Goal: Task Accomplishment & Management: Manage account settings

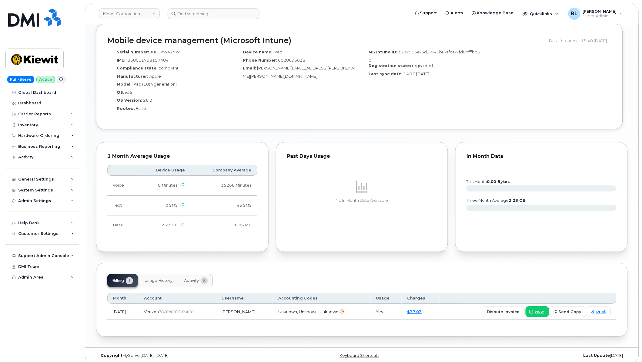
scroll to position [477, 0]
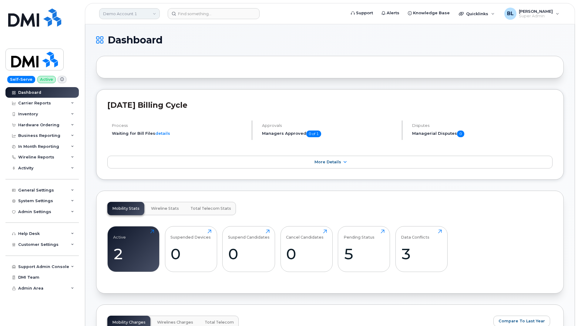
click at [140, 16] on link "Demo Account 1" at bounding box center [129, 13] width 61 height 11
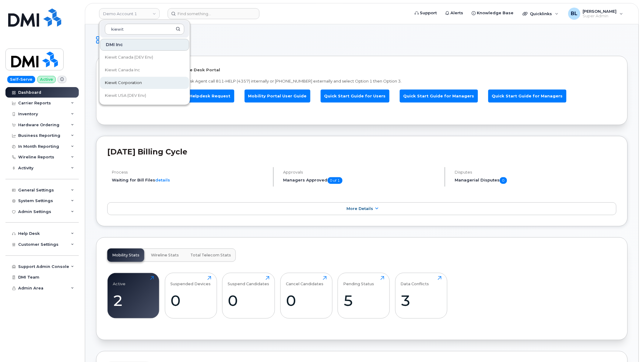
type input "kiewit"
click at [152, 78] on link "Kiewit Corporation" at bounding box center [144, 83] width 89 height 12
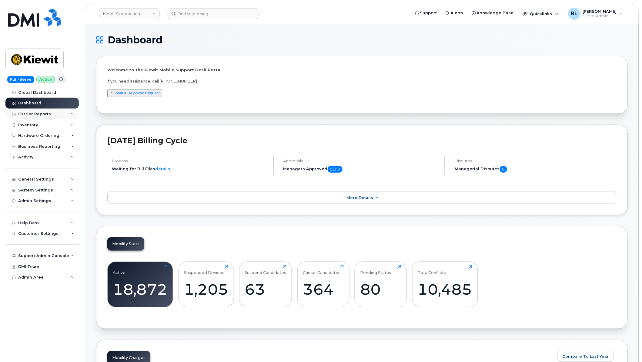
click at [43, 111] on div "Carrier Reports" at bounding box center [41, 114] width 73 height 11
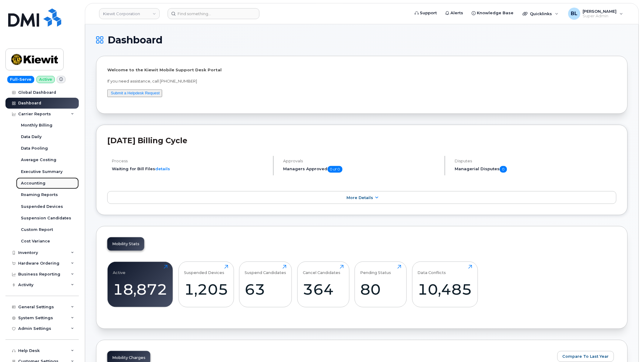
click at [46, 185] on link "Accounting" at bounding box center [47, 183] width 63 height 12
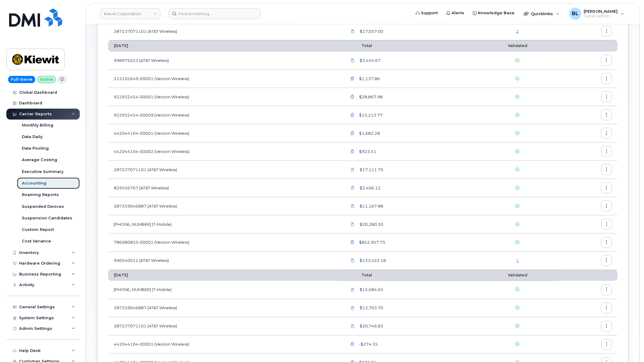
scroll to position [133, 0]
click at [518, 261] on link "1" at bounding box center [517, 260] width 3 height 5
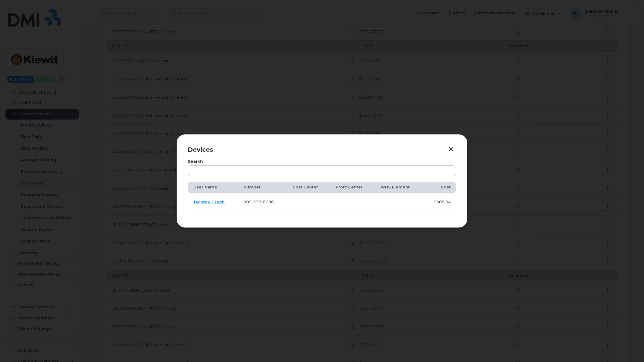
click at [257, 202] on span "232" at bounding box center [257, 201] width 10 height 5
copy span "985 232 6686"
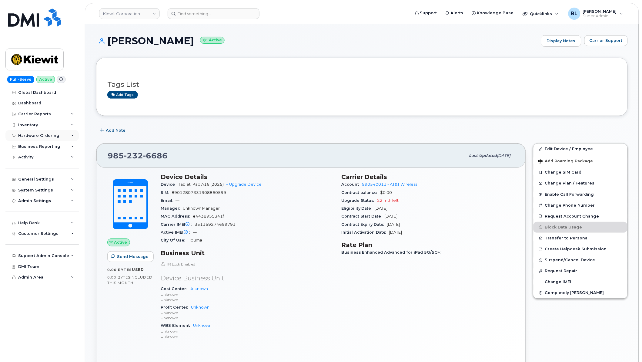
click at [66, 136] on div "Hardware Ordering" at bounding box center [41, 135] width 73 height 11
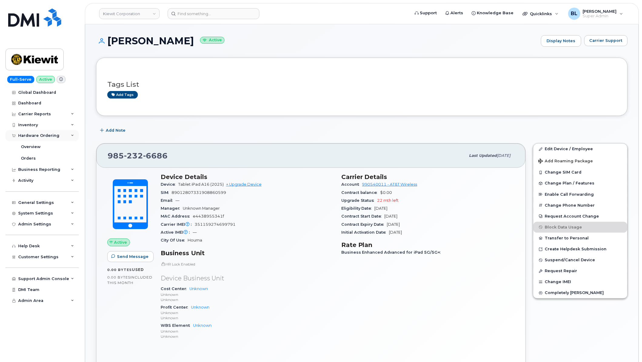
click at [66, 135] on div "Hardware Ordering" at bounding box center [41, 135] width 73 height 11
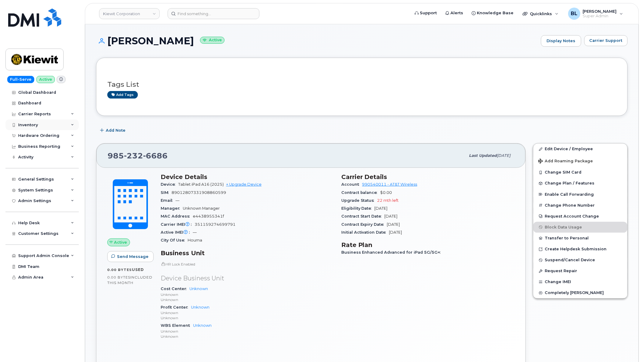
click at [64, 125] on div "Inventory" at bounding box center [41, 125] width 73 height 11
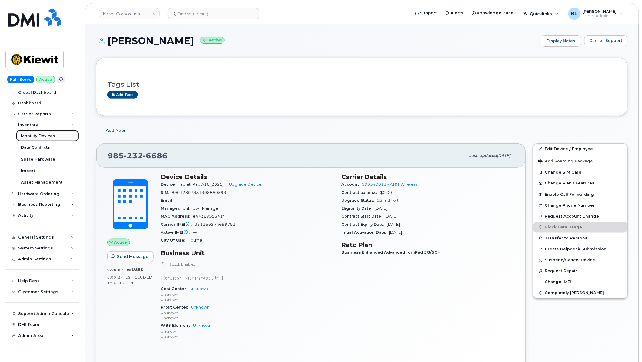
click at [62, 137] on link "Mobility Devices" at bounding box center [47, 136] width 63 height 12
click at [144, 155] on span "6686" at bounding box center [155, 155] width 25 height 9
copy span "985 232 6686"
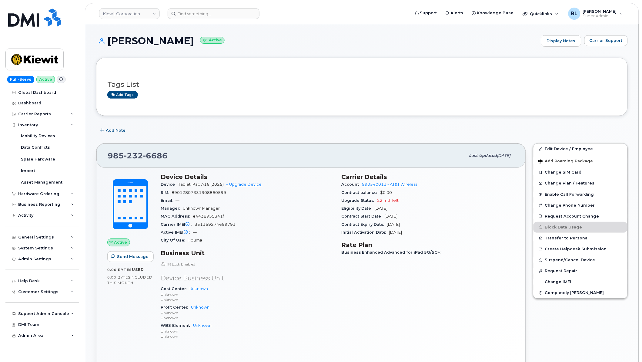
click at [145, 42] on h1 "JACOREY GREEN Active" at bounding box center [317, 40] width 442 height 11
copy h1 "JACOREY"
click at [145, 42] on h1 "JACOREY GREEN Active" at bounding box center [317, 40] width 442 height 11
drag, startPoint x: 107, startPoint y: 41, endPoint x: 193, endPoint y: 38, distance: 86.5
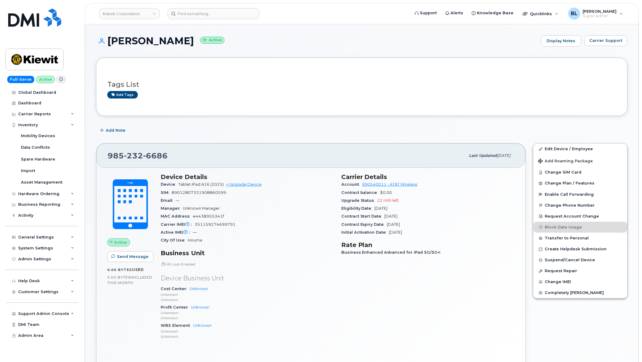
click at [193, 38] on h1 "JACOREY GREEN Active" at bounding box center [317, 40] width 442 height 11
copy h1 "[PERSON_NAME]"
click at [586, 146] on link "Edit Device / Employee" at bounding box center [581, 148] width 94 height 11
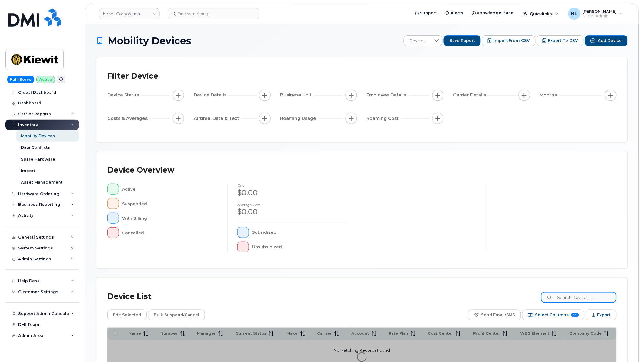
click at [588, 294] on input at bounding box center [579, 297] width 76 height 11
paste input "9852326686"
type input "9852326686"
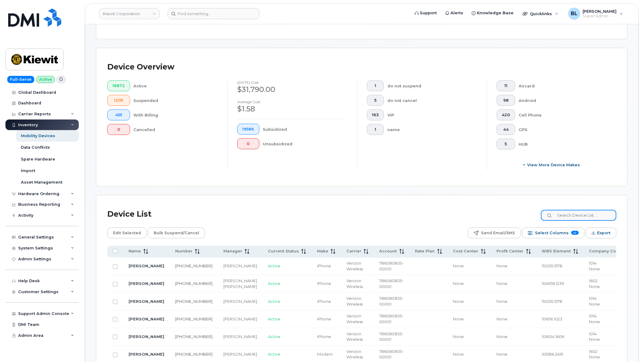
scroll to position [119, 0]
click at [571, 213] on input at bounding box center [579, 215] width 76 height 11
paste input "[PERSON_NAME]"
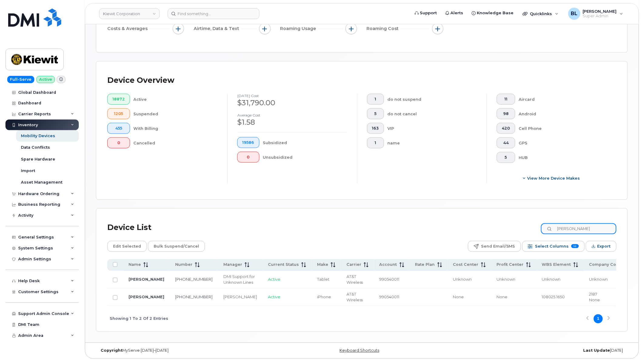
scroll to position [106, 0]
type input "[PERSON_NAME]"
drag, startPoint x: 573, startPoint y: 294, endPoint x: 583, endPoint y: 295, distance: 10.7
click at [584, 295] on td "2187 None" at bounding box center [609, 297] width 51 height 18
copy span "2187"
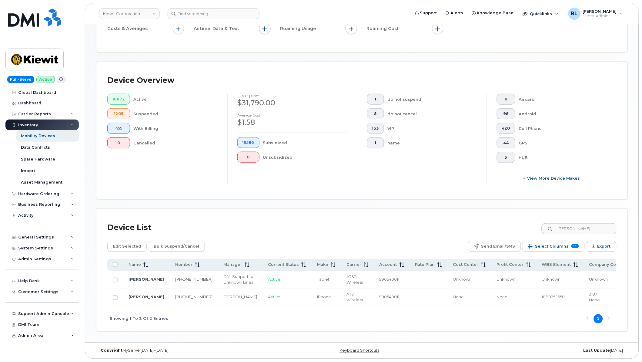
click at [501, 316] on div "Showing 1 To 2 Of 2 Entries 1" at bounding box center [362, 318] width 510 height 25
drag, startPoint x: 525, startPoint y: 297, endPoint x: 552, endPoint y: 300, distance: 26.9
click at [552, 300] on td "108025.1650" at bounding box center [560, 297] width 47 height 18
copy span "108025.1650"
click at [59, 246] on div "System Settings" at bounding box center [41, 248] width 73 height 11
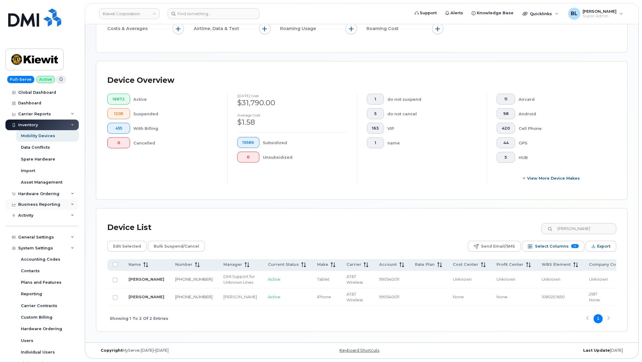
click at [61, 201] on div "Business Reporting" at bounding box center [41, 204] width 73 height 11
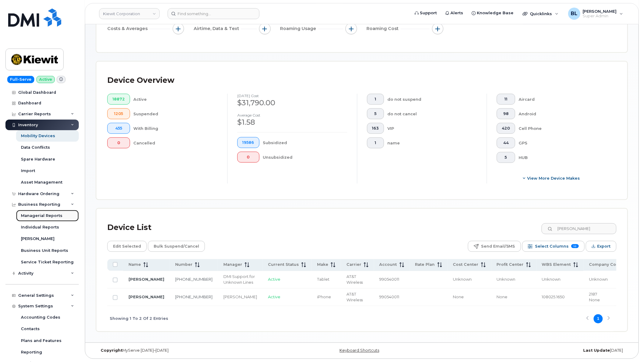
click at [60, 216] on div "Managerial Reports" at bounding box center [42, 215] width 42 height 5
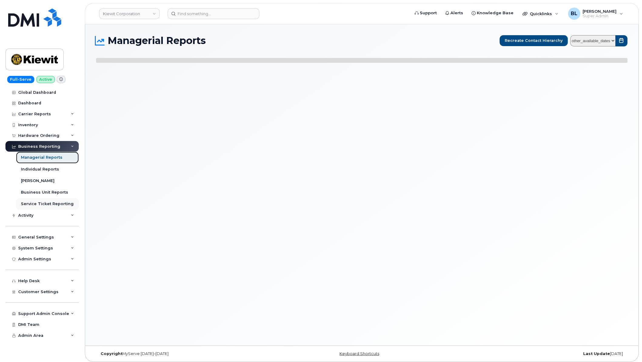
select select
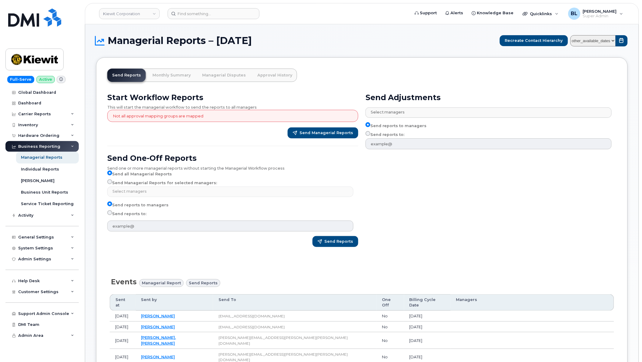
click at [307, 139] on div "Start Workflow Reports This will start the managerial workflow to send the repo…" at bounding box center [233, 172] width 258 height 166
click at [297, 133] on span "button" at bounding box center [295, 133] width 4 height 4
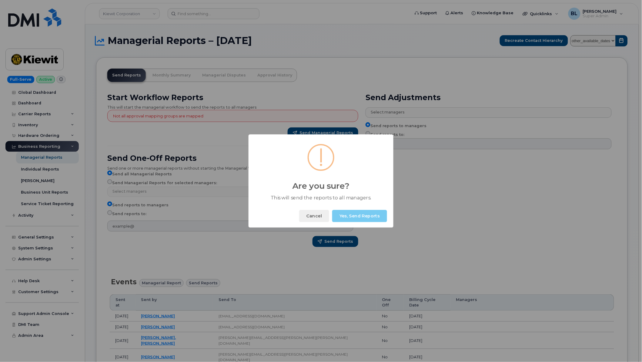
click at [381, 219] on button "Yes, Send Reports" at bounding box center [359, 216] width 55 height 12
click at [375, 219] on button "Okay" at bounding box center [374, 216] width 26 height 12
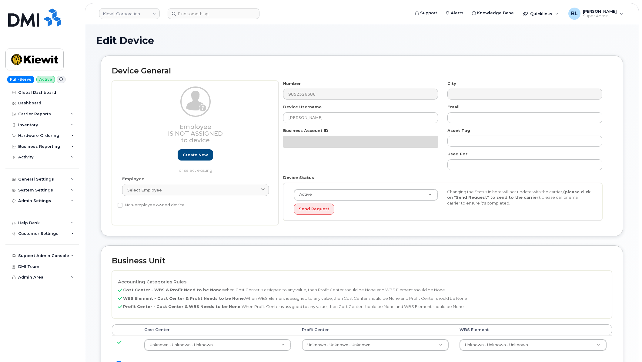
select select "29584743"
click at [391, 264] on h2 "Business Unit" at bounding box center [362, 261] width 500 height 8
click at [503, 339] on td "Unknown - Unknown - Unknown 29584744" at bounding box center [533, 344] width 158 height 19
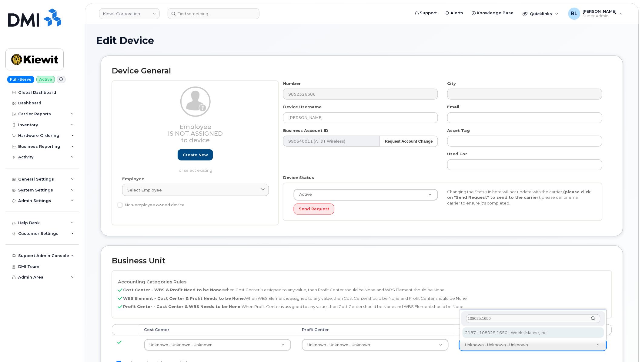
type input "108025.1650"
type input "33790924"
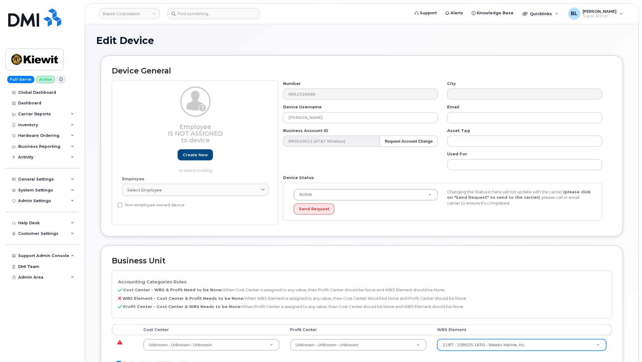
click at [374, 354] on td "Unknown - Unknown - Unknown None - None - None Unknown - Unknown - Unknown" at bounding box center [358, 344] width 147 height 19
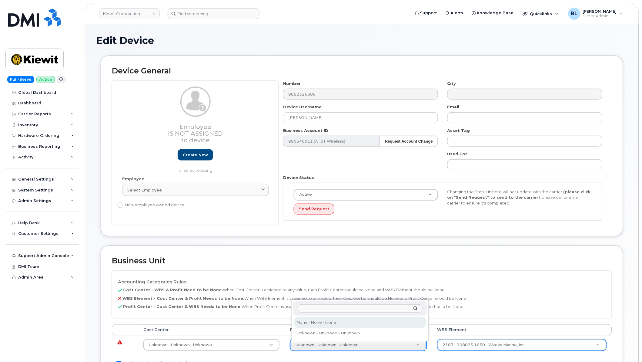
select select "29629357"
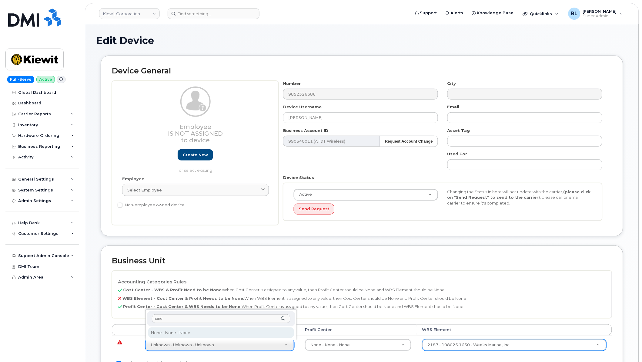
type input "none"
type input "29629358"
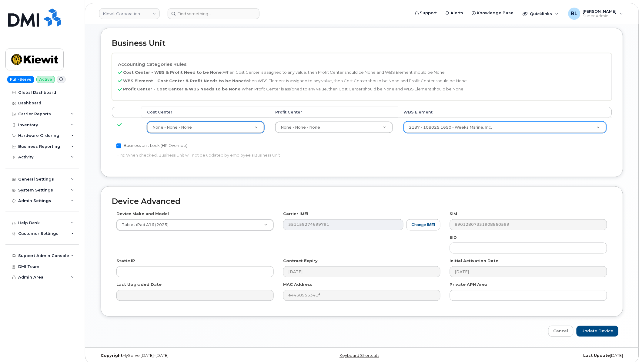
scroll to position [223, 0]
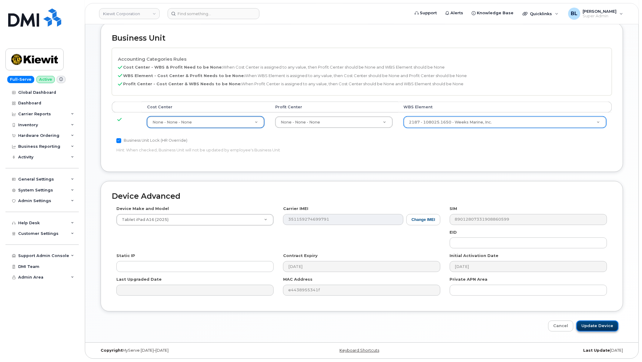
click at [608, 325] on input "Update Device" at bounding box center [598, 326] width 42 height 11
type input "Saving..."
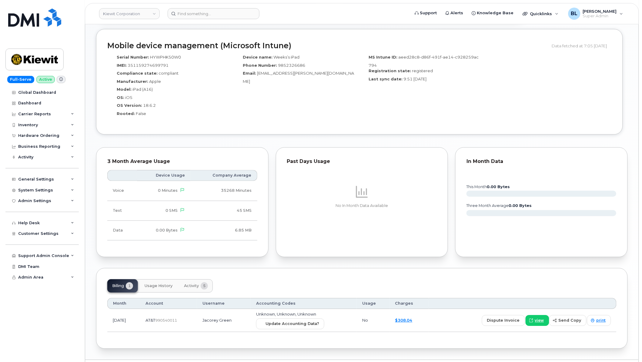
scroll to position [372, 0]
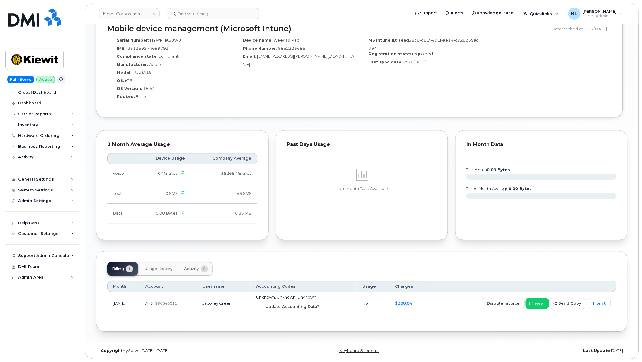
click at [318, 307] on span "Update Accounting Data?" at bounding box center [293, 307] width 54 height 6
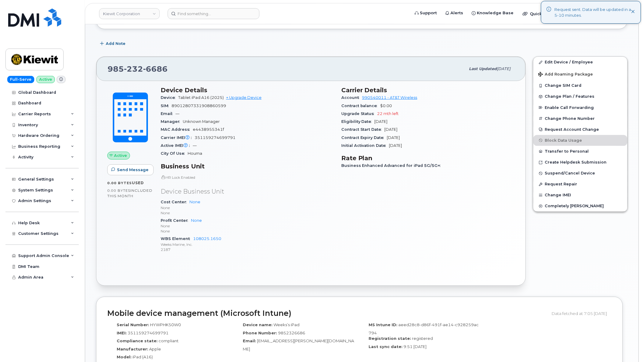
scroll to position [0, 0]
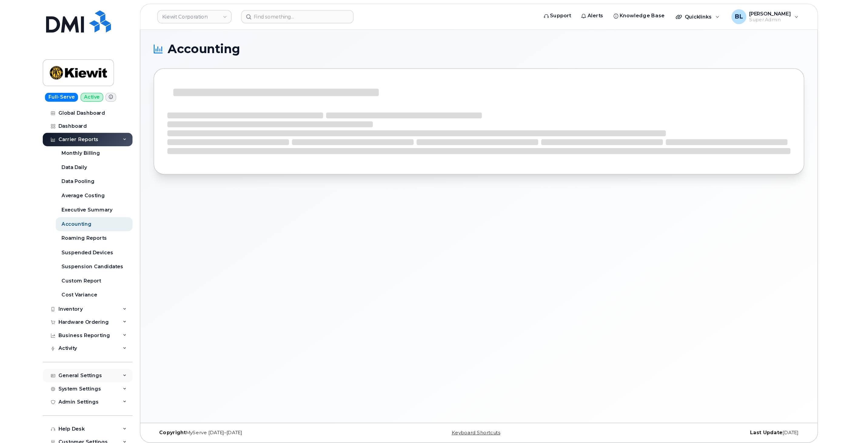
scroll to position [47, 0]
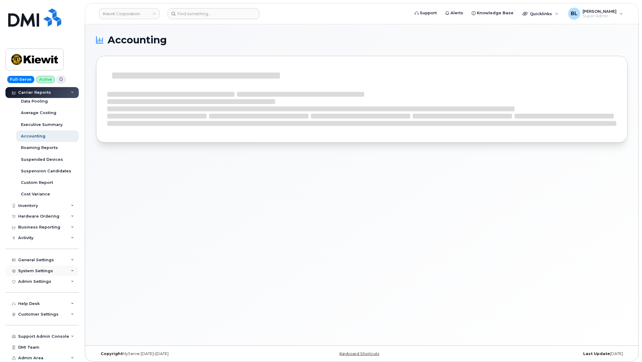
click at [54, 272] on div "System Settings" at bounding box center [41, 270] width 73 height 11
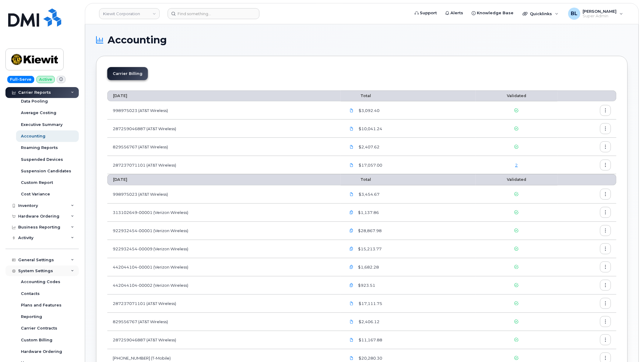
click at [55, 266] on div "System Settings" at bounding box center [41, 270] width 73 height 11
click at [54, 258] on div "General Settings" at bounding box center [41, 259] width 73 height 11
click at [51, 283] on div "Approval Mapping" at bounding box center [40, 282] width 39 height 5
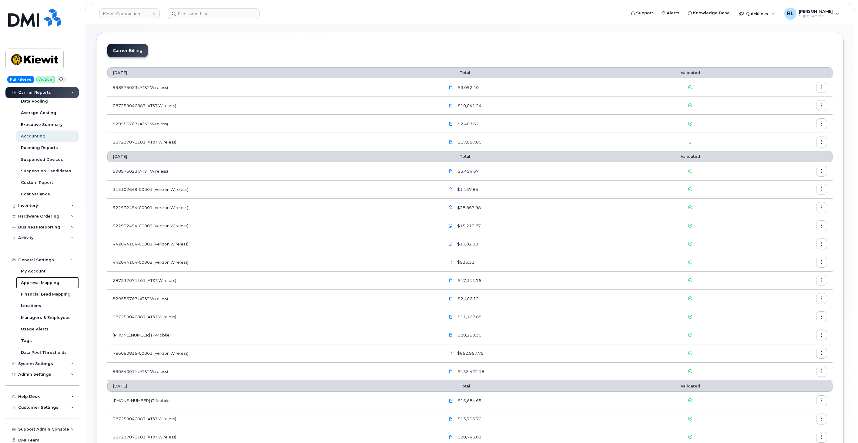
scroll to position [0, 0]
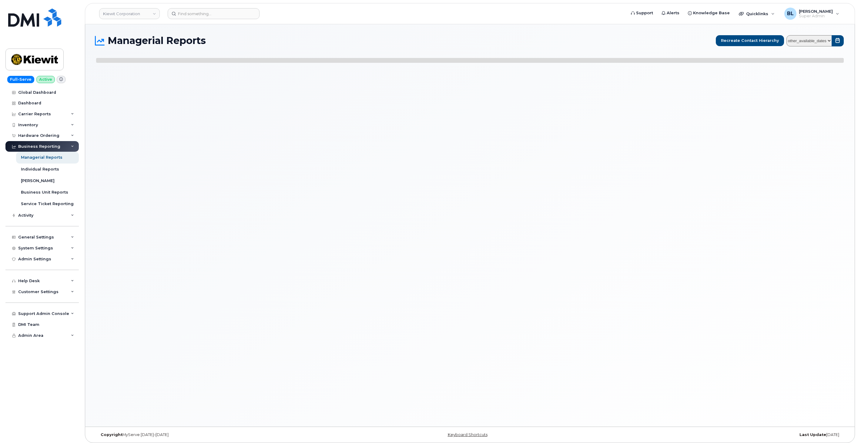
select select
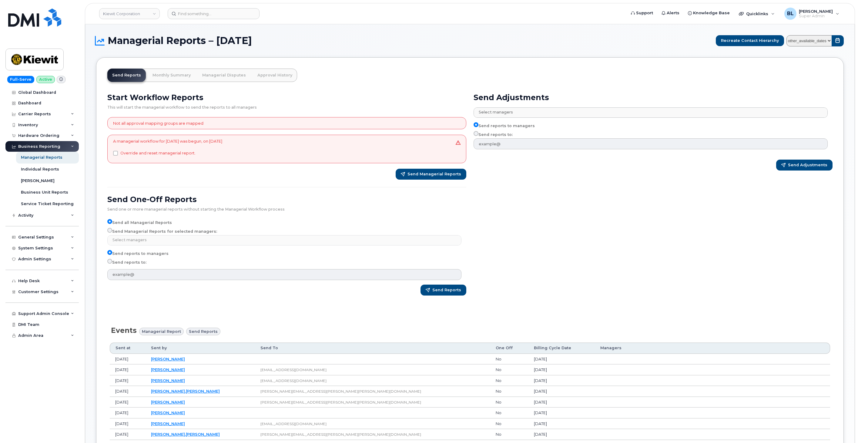
click at [460, 60] on div "Send Reports Monthly Summary Managerial Disputes Approval History Start Workflo…" at bounding box center [470, 392] width 748 height 670
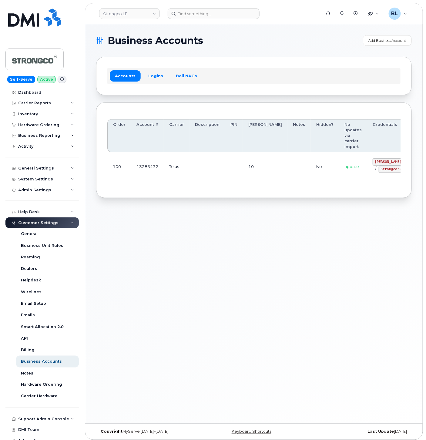
drag, startPoint x: 243, startPoint y: 313, endPoint x: 247, endPoint y: 300, distance: 13.7
click at [243, 313] on div "Business Accounts Add Business Account Accounts Logins Bell NAGs Order Account …" at bounding box center [254, 223] width 338 height 399
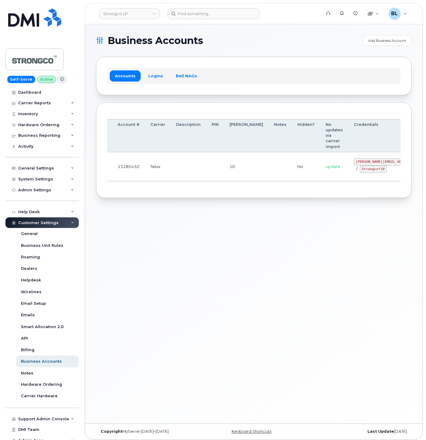
drag, startPoint x: 216, startPoint y: 159, endPoint x: 272, endPoint y: 108, distance: 75.4
drag, startPoint x: 323, startPoint y: 163, endPoint x: 359, endPoint y: 165, distance: 35.8
click at [359, 165] on code "GHada@strongco.com" at bounding box center [398, 161] width 89 height 7
copy code "GHada@strongco.com"
drag, startPoint x: 245, startPoint y: 191, endPoint x: 331, endPoint y: 180, distance: 86.6
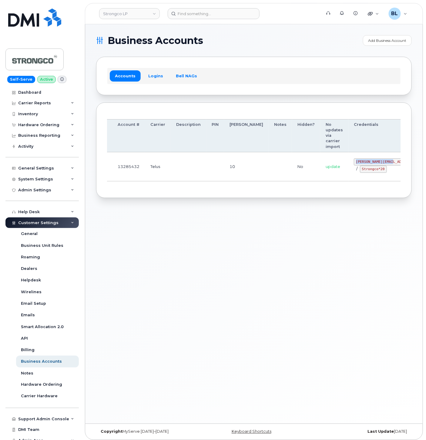
click at [245, 191] on div "Order Account # Carrier Description PIN Bill Day Notes Hidden? No updates via c…" at bounding box center [254, 151] width 316 height 96
drag, startPoint x: 330, startPoint y: 170, endPoint x: 355, endPoint y: 173, distance: 25.3
click at [355, 173] on td "GHada@strongco.com / Strongco*20" at bounding box center [399, 166] width 100 height 29
copy code "Strongco*20"
drag, startPoint x: 236, startPoint y: 264, endPoint x: 298, endPoint y: 239, distance: 67.3
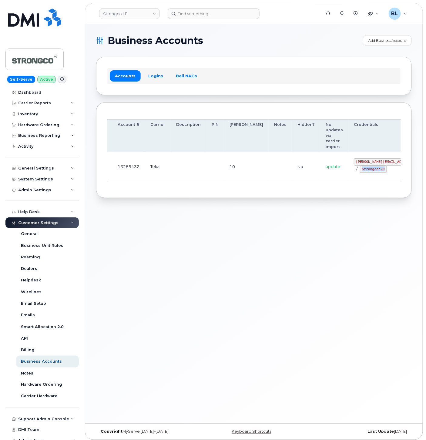
click at [238, 260] on div "Business Accounts Add Business Account Accounts Logins Bell NAGs Order Account …" at bounding box center [254, 223] width 338 height 399
drag, startPoint x: 221, startPoint y: 253, endPoint x: 224, endPoint y: 236, distance: 17.3
click at [221, 243] on div "Business Accounts Add Business Account Accounts Logins Bell NAGs Order Account …" at bounding box center [254, 223] width 338 height 399
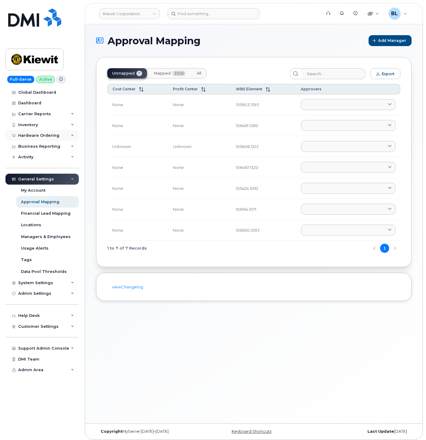
click at [48, 137] on div "Hardware Ordering" at bounding box center [38, 135] width 41 height 5
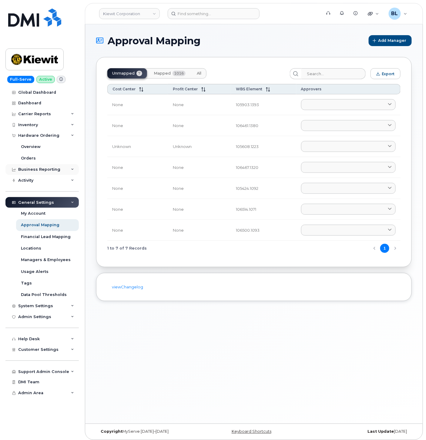
click at [52, 168] on div "Business Reporting" at bounding box center [39, 169] width 42 height 5
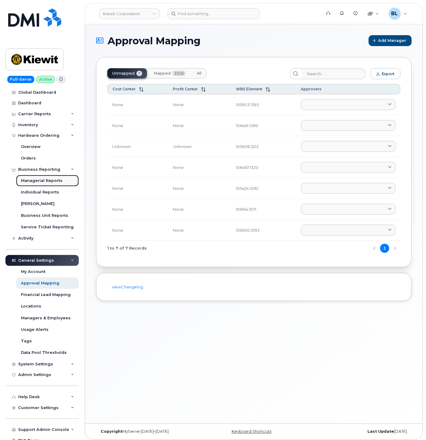
click at [51, 180] on div "Managerial Reports" at bounding box center [42, 180] width 42 height 5
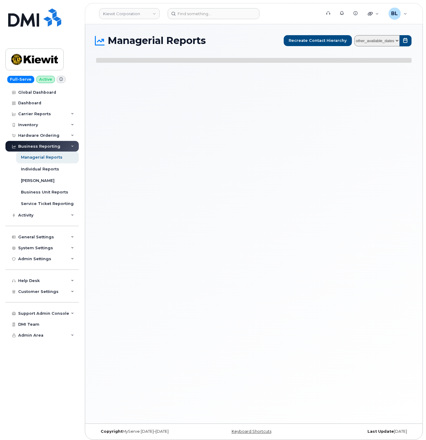
select select
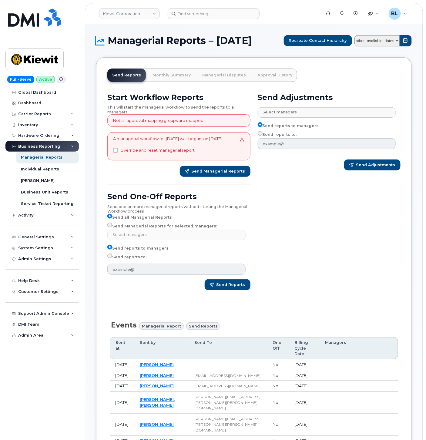
click at [207, 370] on td at bounding box center [228, 364] width 78 height 11
click at [383, 46] on div "Managerial Reports – September 2025 Recreate Contact Hierarchy other_available_…" at bounding box center [254, 40] width 316 height 11
click at [386, 46] on select "other_available_dates September August July June May April March February Janua…" at bounding box center [377, 40] width 45 height 11
select select "/customer/0ac1e801-0962-49fa-816d-73c442061bd2/reports/b4e23bf2-7a0f-11f0-9a89-…"
click at [356, 39] on select "other_available_dates September August July June May April March February Janua…" at bounding box center [377, 40] width 45 height 11
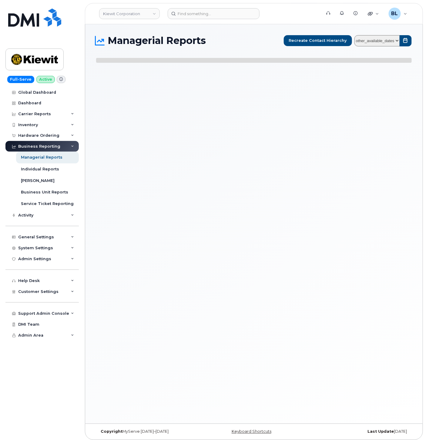
click at [47, 416] on div "Global Dashboard Dashboard Carrier Reports Monthly Billing Data Daily Data Pool…" at bounding box center [42, 263] width 75 height 353
select select
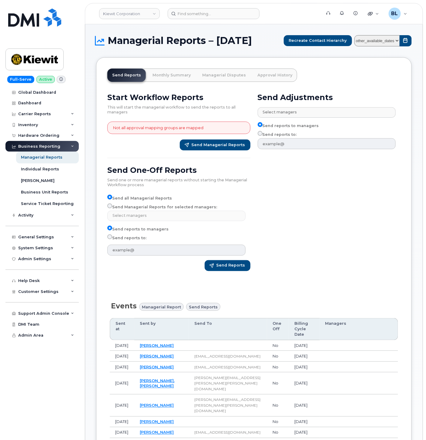
click at [57, 407] on div "Global Dashboard Dashboard Carrier Reports Monthly Billing Data Daily Data Pool…" at bounding box center [42, 263] width 75 height 353
click at [56, 402] on div "Global Dashboard Dashboard Carrier Reports Monthly Billing Data Daily Data Pool…" at bounding box center [42, 263] width 75 height 353
drag, startPoint x: 52, startPoint y: 411, endPoint x: 61, endPoint y: 392, distance: 21.7
click at [52, 411] on div "Global Dashboard Dashboard Carrier Reports Monthly Billing Data Daily Data Pool…" at bounding box center [42, 263] width 75 height 353
click at [41, 113] on div "Carrier Reports" at bounding box center [34, 114] width 33 height 5
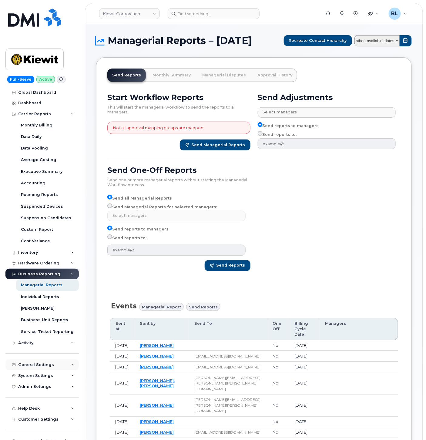
click at [43, 365] on div "General Settings" at bounding box center [36, 364] width 36 height 5
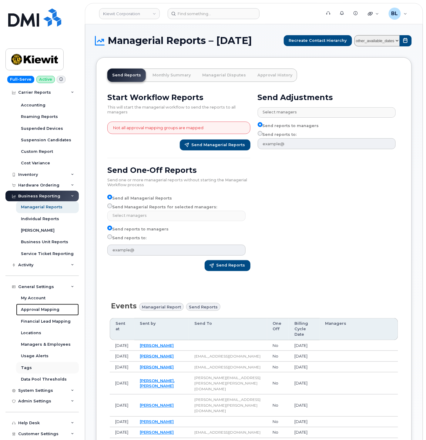
scroll to position [90, 0]
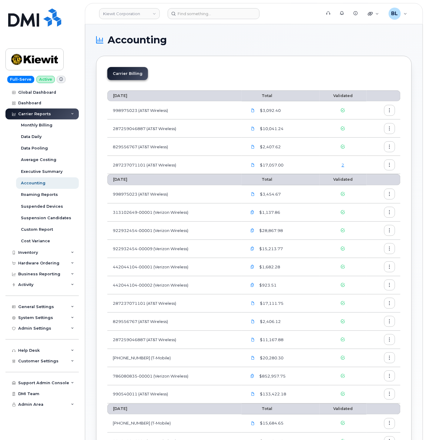
click at [271, 52] on section "Accounting Carrier Billing [DATE] Total Validated 998975023 (AT&T Wireless) $3,…" at bounding box center [254, 353] width 316 height 636
click at [287, 77] on div "Carrier Billing" at bounding box center [253, 76] width 293 height 18
click at [269, 74] on div "Carrier Billing" at bounding box center [253, 76] width 293 height 18
click at [48, 265] on div "Hardware Ordering" at bounding box center [38, 263] width 41 height 5
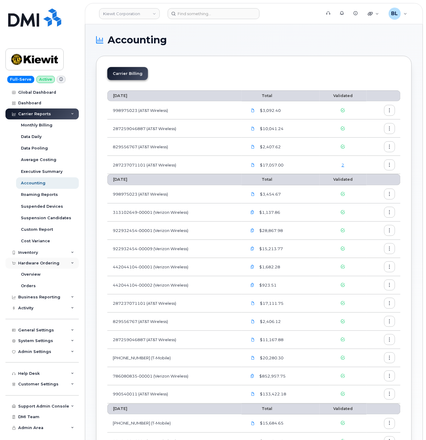
click at [48, 265] on div "Hardware Ordering" at bounding box center [38, 263] width 41 height 5
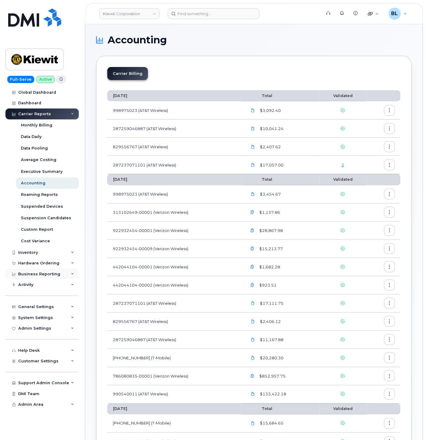
click at [46, 275] on div "Business Reporting" at bounding box center [39, 274] width 42 height 5
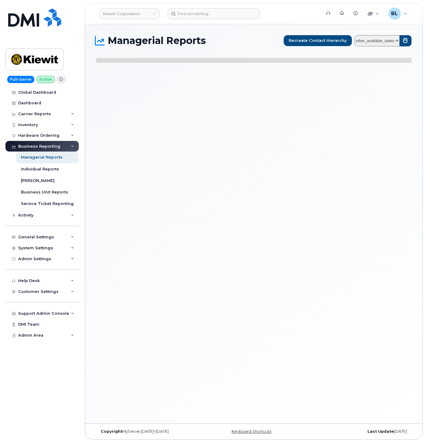
select select
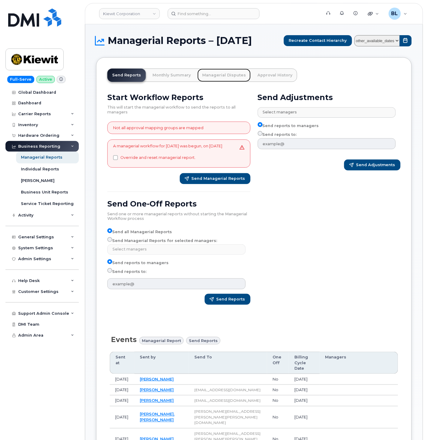
click at [232, 82] on link "Managerial Disputes" at bounding box center [223, 75] width 53 height 13
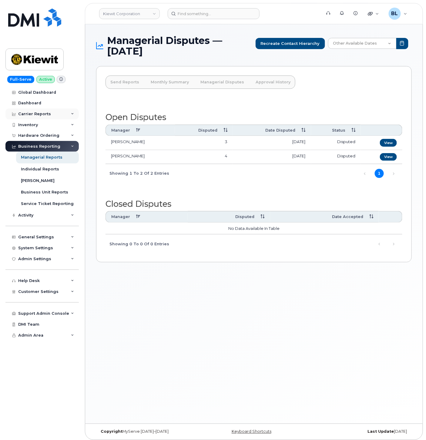
click at [49, 116] on div "Carrier Reports" at bounding box center [41, 114] width 73 height 11
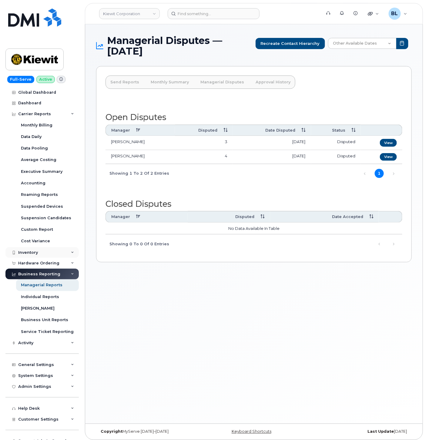
click at [46, 255] on div "Inventory" at bounding box center [41, 252] width 73 height 11
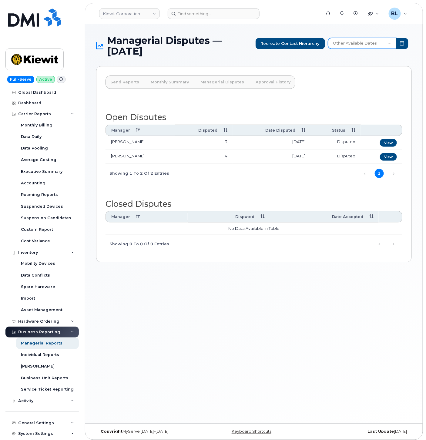
click at [358, 41] on select "Other Available Dates September August July June May April March February Janua…" at bounding box center [362, 43] width 69 height 11
click at [174, 100] on div "Open Disputes Manager Disputed Date Disputed Status Logan Ford 3 September 19, …" at bounding box center [254, 176] width 297 height 153
drag, startPoint x: 364, startPoint y: 313, endPoint x: 332, endPoint y: 307, distance: 32.4
click at [363, 313] on div "Managerial Disputes — September 2025 Recreate Contact Hierarchy Other Available…" at bounding box center [254, 223] width 338 height 399
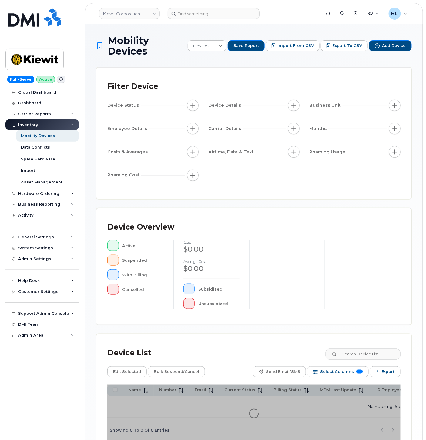
drag, startPoint x: 387, startPoint y: 202, endPoint x: 371, endPoint y: 205, distance: 16.6
click at [387, 202] on div "Mobility Devices Devices Save Report Import from CSV Export to CSV Add Device F…" at bounding box center [254, 239] width 316 height 408
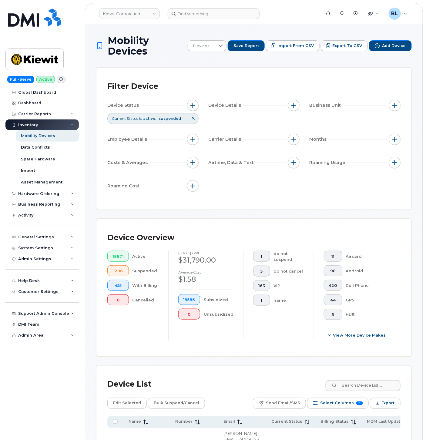
click at [290, 207] on div "Filter Device Device Status Current Status is active suspended Device Details B…" at bounding box center [253, 139] width 315 height 142
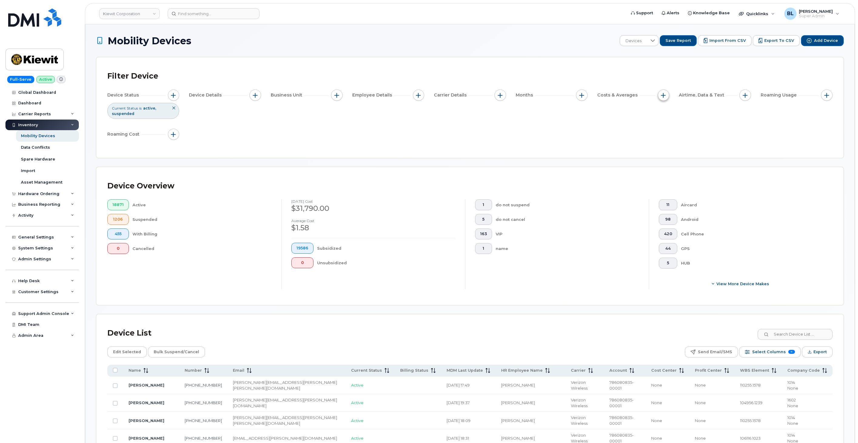
click at [426, 95] on button "button" at bounding box center [664, 95] width 12 height 12
click at [426, 95] on button "button" at bounding box center [582, 95] width 12 height 12
click at [426, 113] on input "Billing Cycle" at bounding box center [583, 113] width 5 height 5
checkbox input "true"
click at [426, 137] on div at bounding box center [610, 138] width 12 height 10
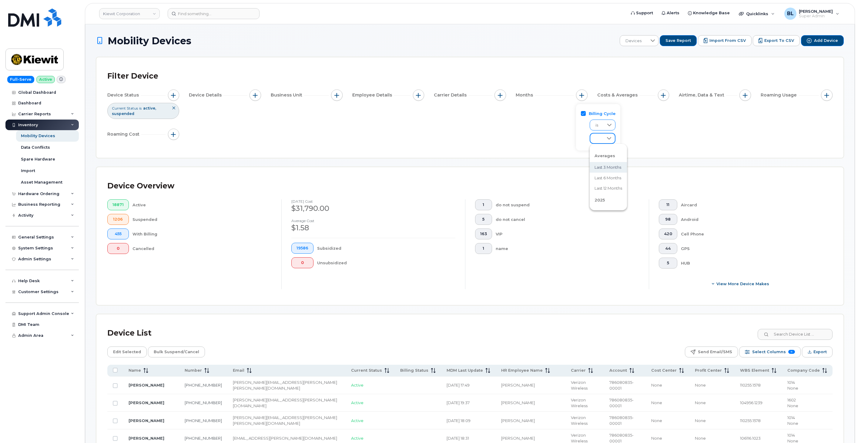
click at [426, 124] on div at bounding box center [610, 125] width 12 height 10
click at [426, 151] on span "custom range" at bounding box center [609, 153] width 29 height 6
click at [426, 141] on span "Enter Value" at bounding box center [609, 138] width 39 height 11
click at [426, 167] on span "September 2025" at bounding box center [601, 167] width 13 height 6
click at [426, 153] on span "Enter Value" at bounding box center [609, 152] width 38 height 11
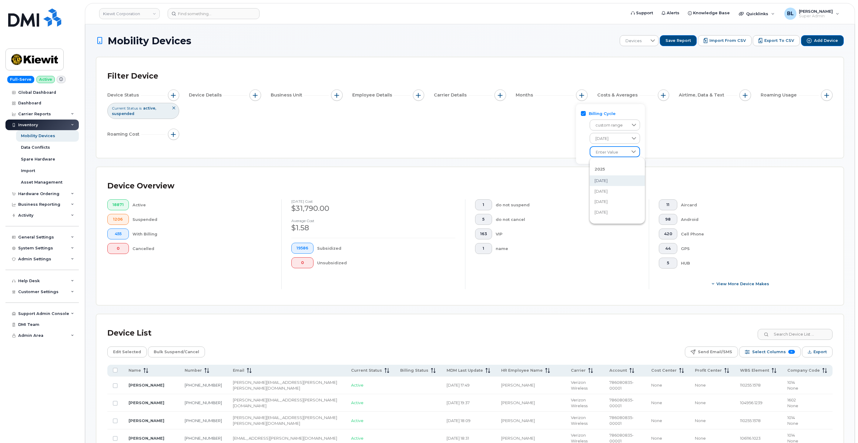
click at [426, 178] on span "September 2025" at bounding box center [601, 181] width 13 height 6
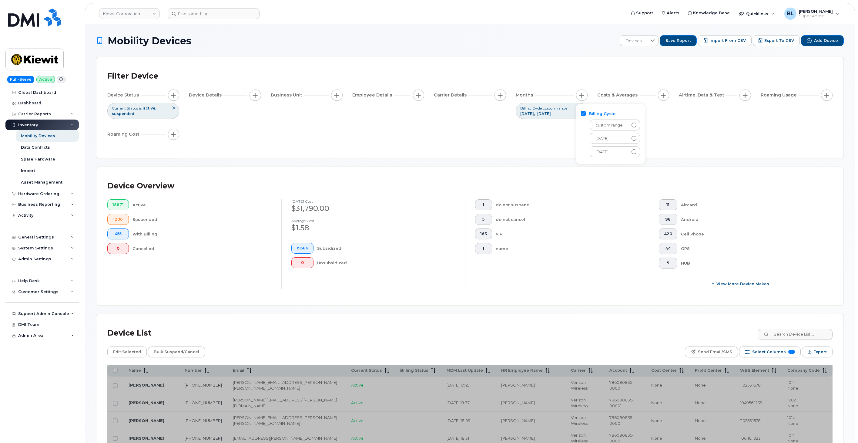
click at [426, 172] on div "Device Overview 18871 Active 1206 Suspended 455 With Billing 0 Cancelled Septem…" at bounding box center [469, 236] width 747 height 138
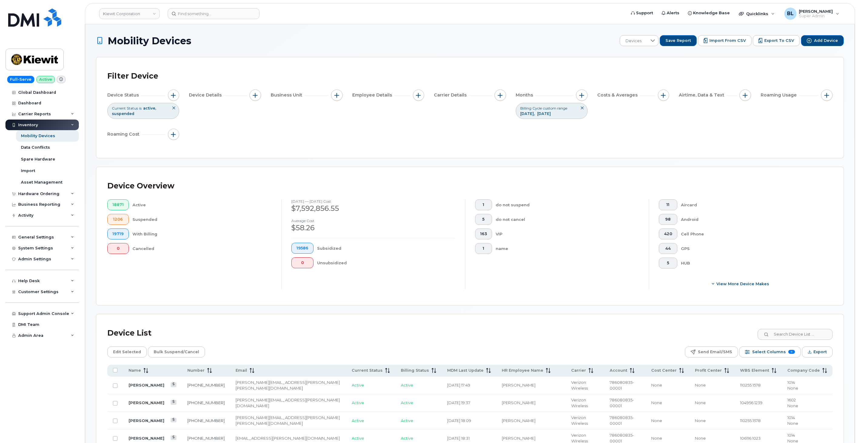
click at [426, 93] on span "button" at bounding box center [663, 95] width 5 height 5
click at [426, 116] on div "Total Spend" at bounding box center [696, 114] width 67 height 6
click at [426, 114] on input "Total Spend" at bounding box center [665, 113] width 5 height 5
checkbox input "true"
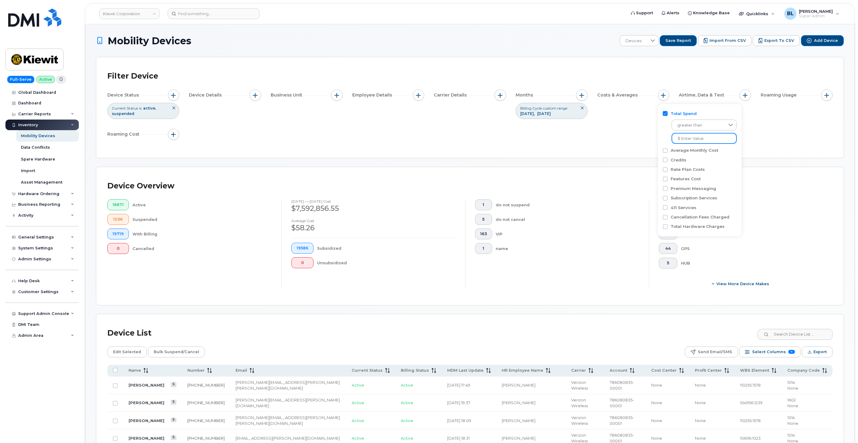
click at [426, 136] on input at bounding box center [704, 138] width 65 height 11
type input "US$1"
click at [426, 142] on div "Device Status Current Status is active suspended Device Details Business Unit E…" at bounding box center [470, 115] width 726 height 53
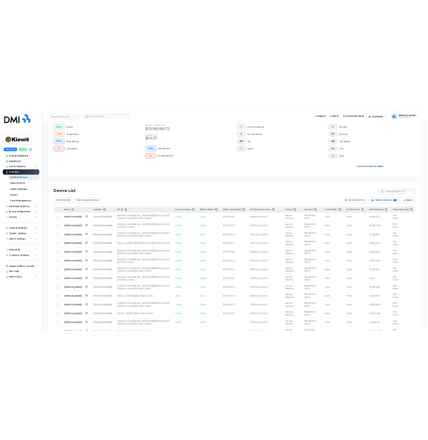
scroll to position [180, 0]
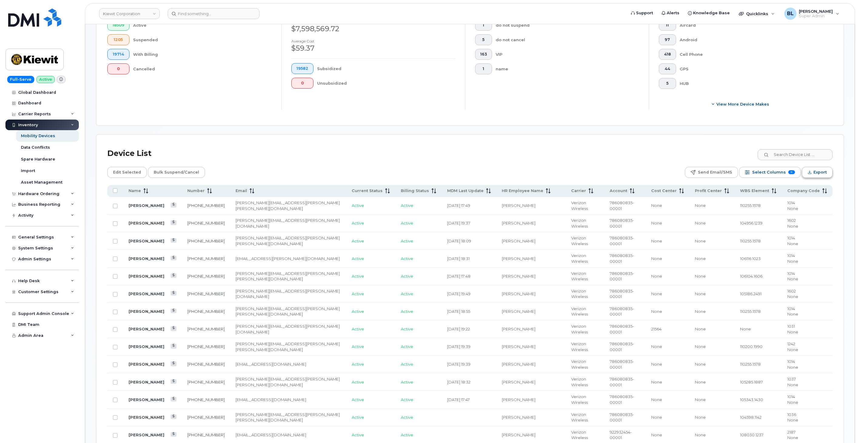
click at [426, 174] on icon "Export" at bounding box center [809, 173] width 3 height 1
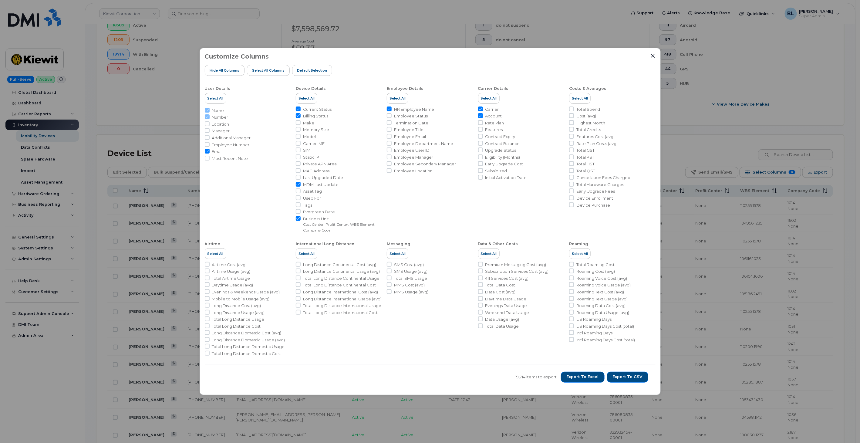
click at [329, 187] on span "MDM Last Update" at bounding box center [320, 185] width 35 height 6
click at [301, 187] on input "MDM Last Update" at bounding box center [298, 184] width 5 height 5
checkbox input "false"
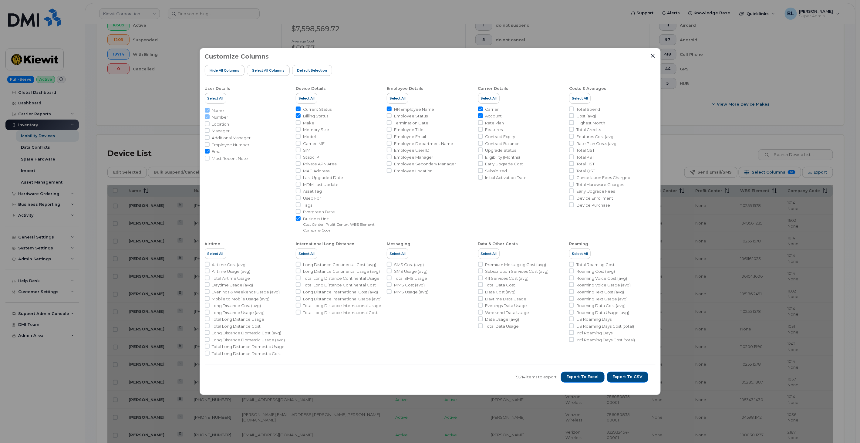
click at [220, 130] on span "Manager" at bounding box center [221, 131] width 18 height 6
click at [210, 130] on input "Manager" at bounding box center [207, 130] width 5 height 5
checkbox input "true"
click at [230, 137] on span "Additional Manager" at bounding box center [231, 138] width 39 height 6
click at [210, 137] on input "Additional Manager" at bounding box center [207, 137] width 5 height 5
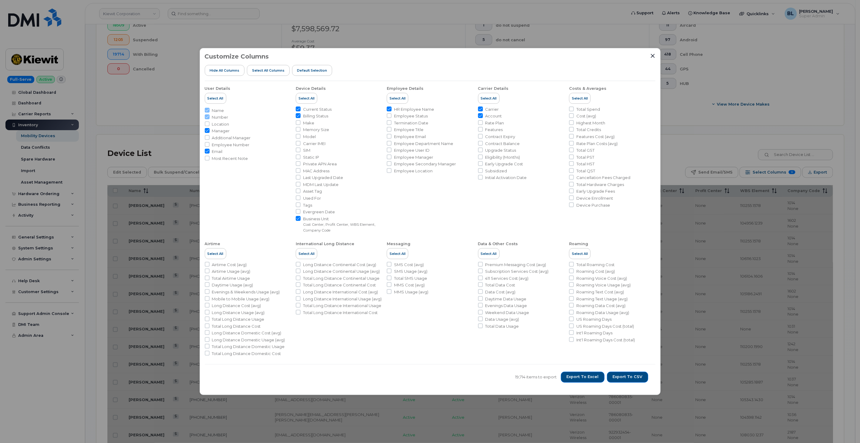
checkbox input "true"
click at [230, 142] on span "Employee Number" at bounding box center [231, 145] width 38 height 6
click at [210, 142] on input "Employee Number" at bounding box center [207, 144] width 5 height 5
checkbox input "true"
click at [426, 373] on button "Export to CSV" at bounding box center [627, 377] width 41 height 11
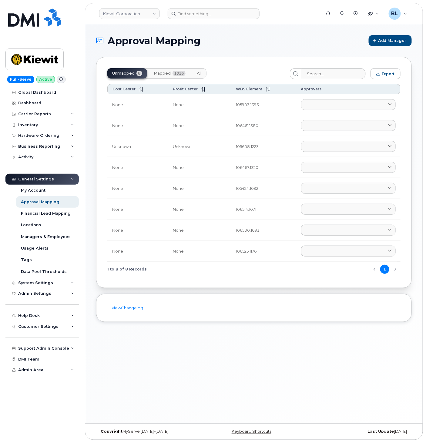
click at [259, 44] on h1 "Approval Mapping" at bounding box center [231, 40] width 270 height 11
click at [166, 69] on button "Mapped 1016" at bounding box center [170, 73] width 42 height 10
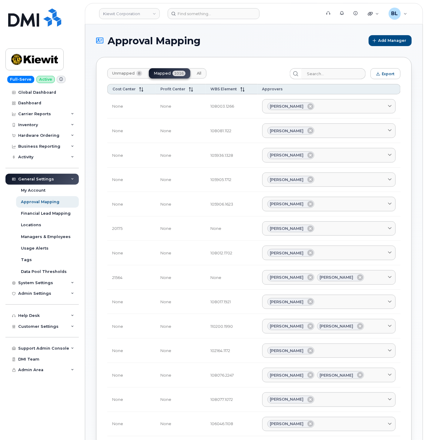
click at [386, 81] on div "Unmapped 8 Mapped 1016 All Export Cost Center Profit Center WBS Element Approve…" at bounding box center [254, 394] width 316 height 675
click at [389, 77] on button "Export" at bounding box center [386, 73] width 30 height 11
drag, startPoint x: 124, startPoint y: 405, endPoint x: 256, endPoint y: 220, distance: 226.8
click at [124, 405] on td "None" at bounding box center [131, 400] width 48 height 25
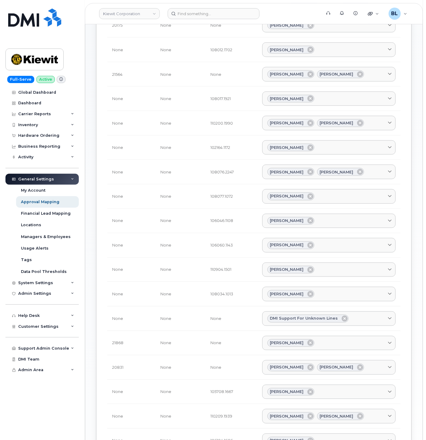
scroll to position [180, 0]
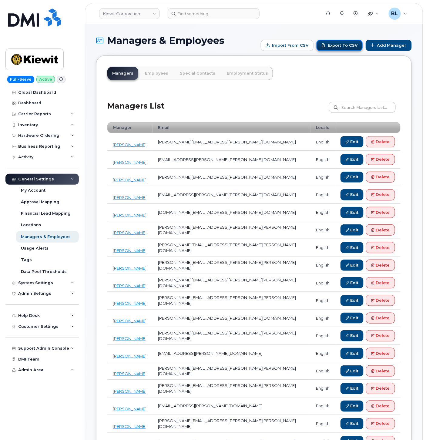
click at [348, 46] on link "Export to CSV" at bounding box center [340, 45] width 46 height 11
click at [157, 77] on link "Employees" at bounding box center [156, 73] width 33 height 13
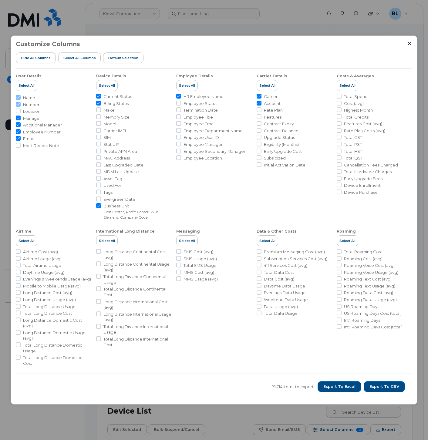
scroll to position [180, 0]
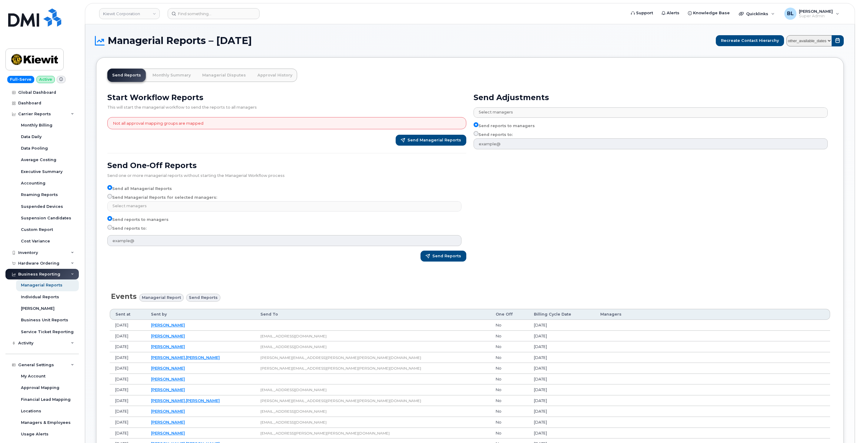
select select
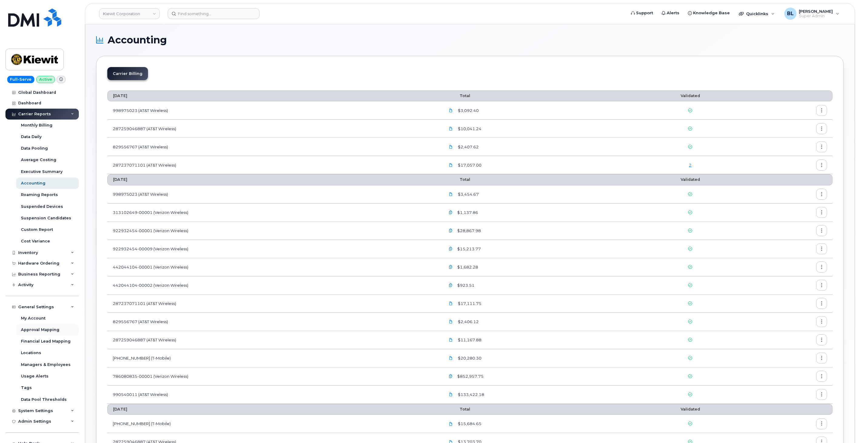
scroll to position [47, 0]
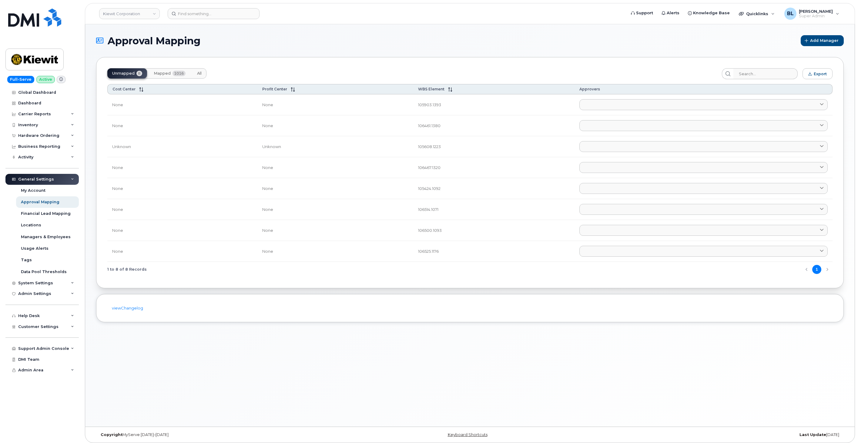
click at [163, 76] on button "Mapped 1016" at bounding box center [170, 73] width 42 height 10
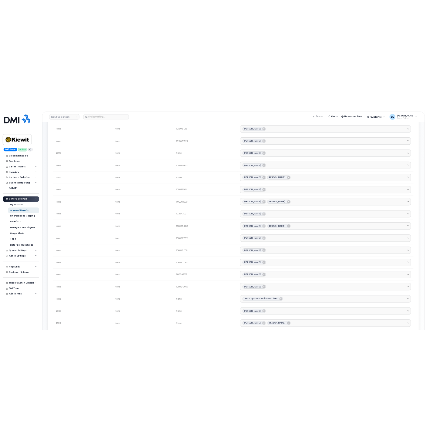
scroll to position [359, 0]
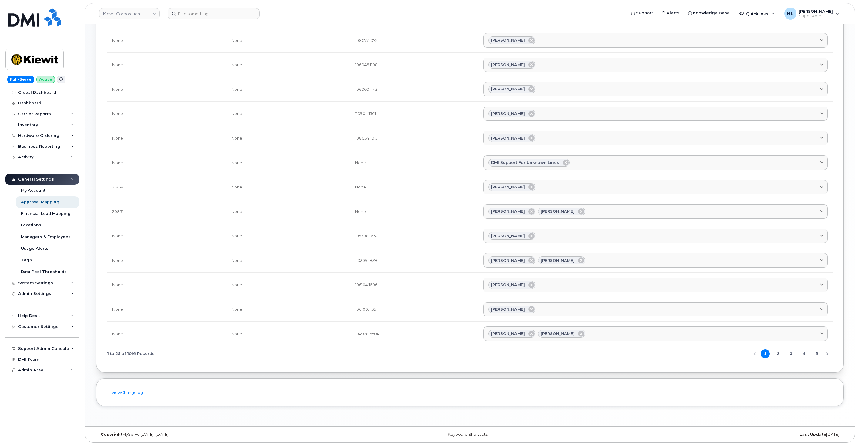
click at [117, 187] on td "21868" at bounding box center [166, 187] width 119 height 25
copy td "21868"
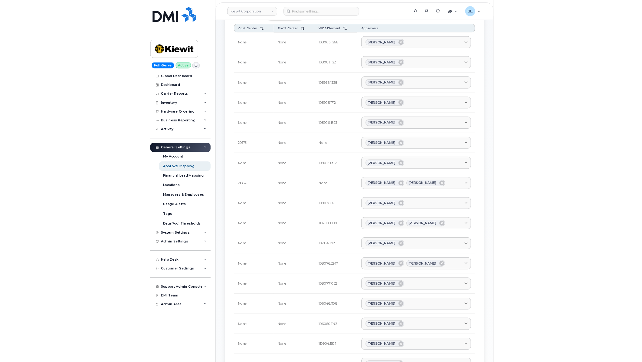
scroll to position [0, 0]
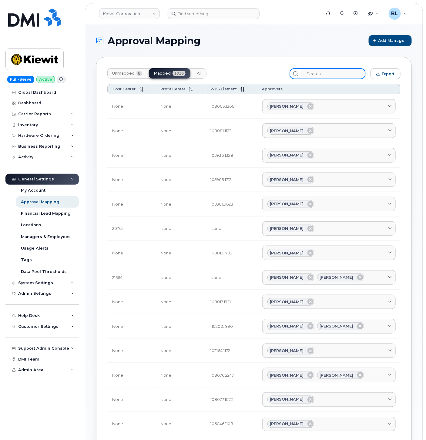
click at [347, 74] on input "search" at bounding box center [333, 73] width 65 height 11
paste input "15426"
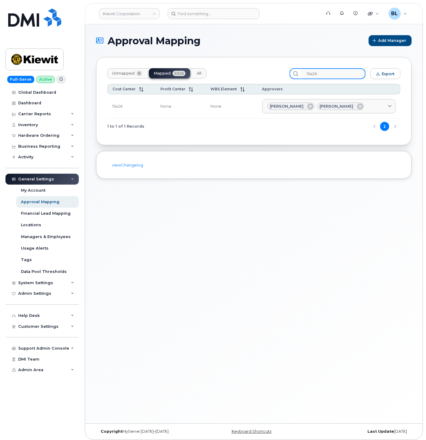
click at [345, 73] on input "15426" at bounding box center [333, 73] width 65 height 11
paste input "593"
click at [331, 72] on input "15593" at bounding box center [333, 73] width 65 height 11
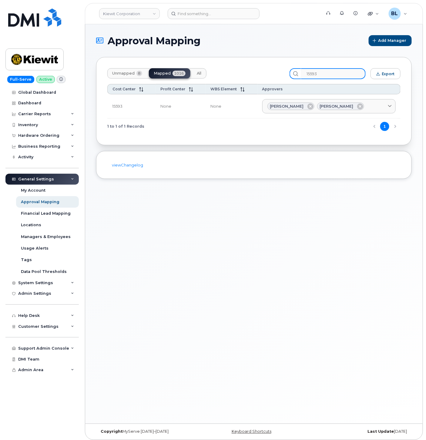
click at [331, 72] on input "15593" at bounding box center [333, 73] width 65 height 11
paste input "605"
click at [326, 69] on input "15605" at bounding box center [333, 73] width 65 height 11
paste input "27"
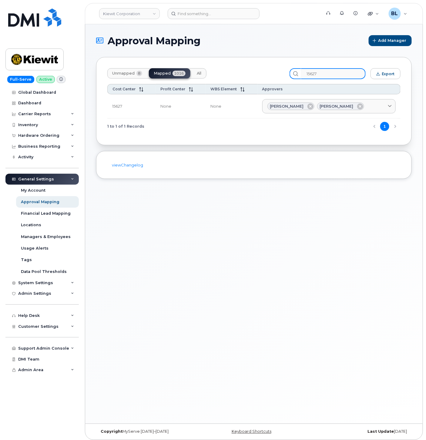
click at [331, 74] on input "15627" at bounding box center [333, 73] width 65 height 11
click at [331, 73] on input "15627" at bounding box center [333, 73] width 65 height 11
paste input "8"
drag, startPoint x: 319, startPoint y: 75, endPoint x: 322, endPoint y: 73, distance: 3.4
click at [319, 74] on input "15628" at bounding box center [333, 73] width 65 height 11
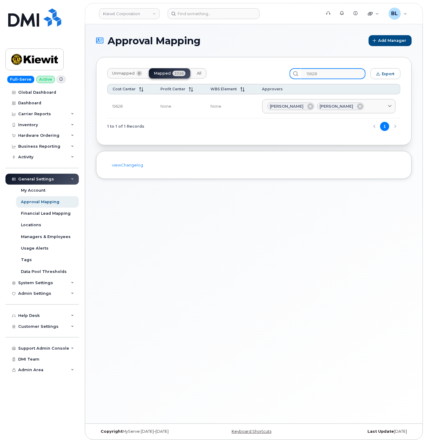
click at [322, 73] on input "15628" at bounding box center [333, 73] width 65 height 11
paste input "67"
click at [332, 77] on input "15667" at bounding box center [333, 73] width 65 height 11
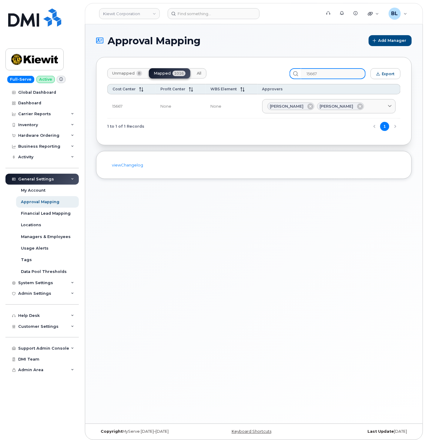
paste input "99"
click at [335, 74] on input "15699" at bounding box center [333, 73] width 65 height 11
paste input "722"
click at [337, 71] on input "15722" at bounding box center [333, 73] width 65 height 11
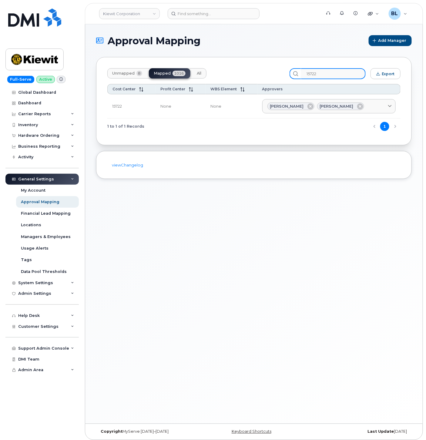
click at [337, 71] on input "15722" at bounding box center [333, 73] width 65 height 11
paste input "9084"
click at [324, 77] on input "19084" at bounding box center [333, 73] width 65 height 11
paste input "20008"
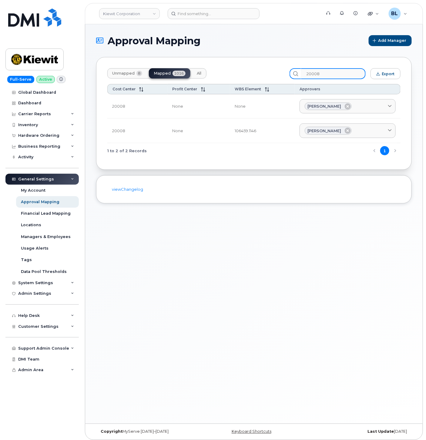
click at [322, 70] on input "20008" at bounding box center [333, 73] width 65 height 11
paste input "24"
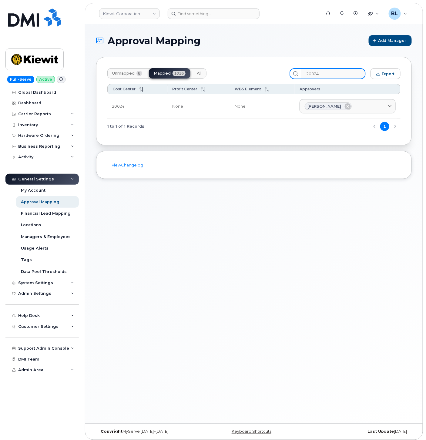
click at [325, 73] on input "20024" at bounding box center [333, 73] width 65 height 11
paste input "125"
click at [342, 76] on input "20125" at bounding box center [333, 73] width 65 height 11
click at [342, 75] on input "20125" at bounding box center [333, 73] width 65 height 11
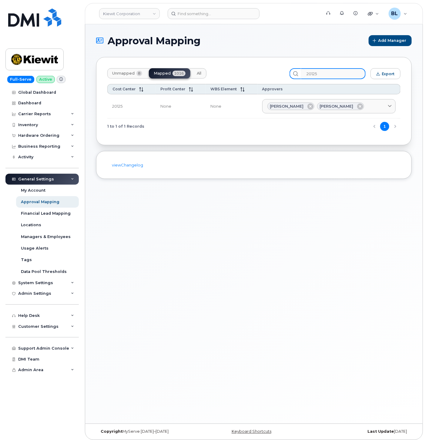
paste input "20128"
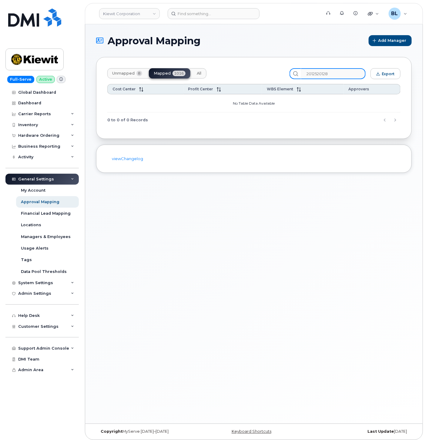
click at [342, 75] on input "2012520128" at bounding box center [333, 73] width 65 height 11
paste input "search"
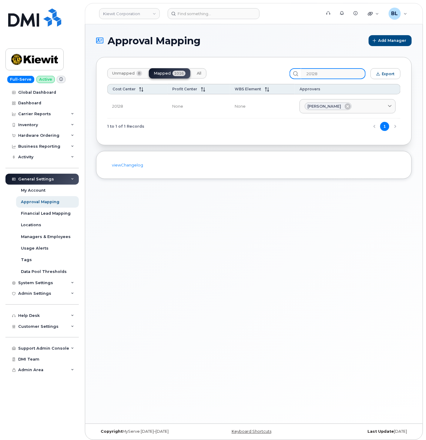
click at [337, 74] on input "20128" at bounding box center [333, 73] width 65 height 11
paste input "41"
drag, startPoint x: 314, startPoint y: 76, endPoint x: 328, endPoint y: 72, distance: 14.1
click at [314, 76] on input "20141" at bounding box center [333, 73] width 65 height 11
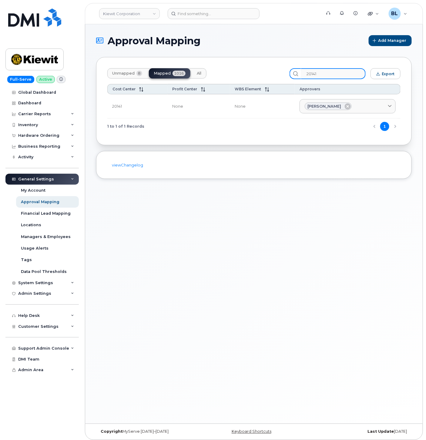
click at [328, 72] on input "20141" at bounding box center [333, 73] width 65 height 11
paste input "56"
click at [334, 71] on input "20156" at bounding box center [333, 73] width 65 height 11
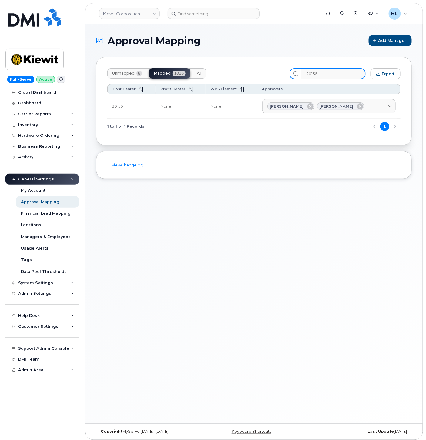
paste input "65"
click at [340, 73] on input "20165" at bounding box center [333, 73] width 65 height 11
paste input "72"
click at [335, 70] on input "20172" at bounding box center [333, 73] width 65 height 11
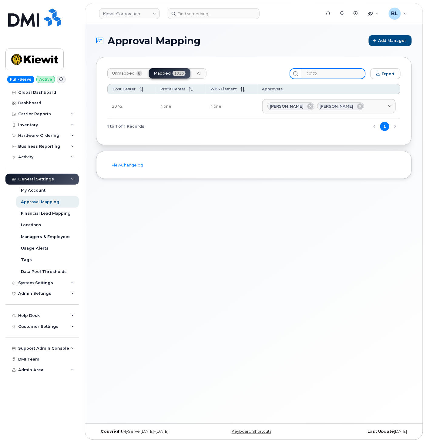
click at [335, 70] on input "20172" at bounding box center [333, 73] width 65 height 11
paste input "3"
click at [328, 75] on input "20173" at bounding box center [333, 73] width 65 height 11
paste input "5"
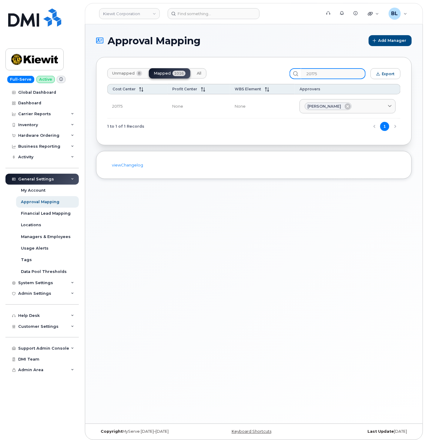
click at [338, 72] on input "20175" at bounding box center [333, 73] width 65 height 11
paste input "8"
click at [337, 73] on input "20178" at bounding box center [333, 73] width 65 height 11
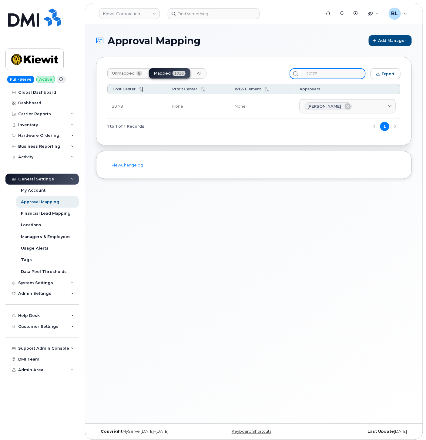
paste input "9"
click at [339, 77] on input "20179" at bounding box center [333, 73] width 65 height 11
paste input "554"
click at [328, 77] on input "20554" at bounding box center [333, 73] width 65 height 11
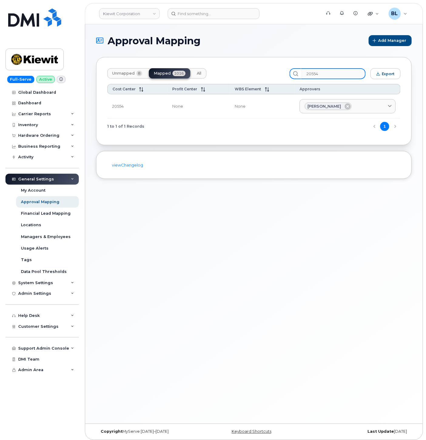
click at [328, 77] on input "20554" at bounding box center [333, 73] width 65 height 11
paste input "718"
click at [319, 72] on input "20718" at bounding box center [333, 73] width 65 height 11
paste input "829"
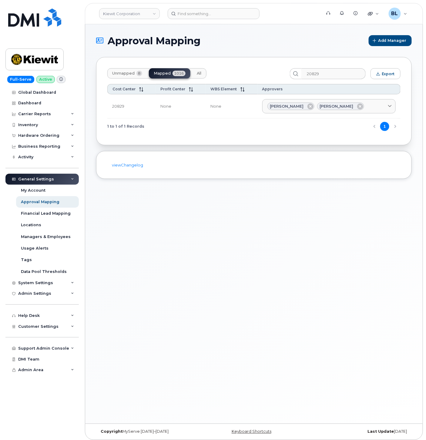
drag, startPoint x: 322, startPoint y: 64, endPoint x: 326, endPoint y: 70, distance: 7.4
click at [322, 64] on div "Unmapped 8 Mapped 1016 All 20829 Export Cost Center Profit Center WBS Element A…" at bounding box center [254, 101] width 316 height 88
click at [326, 70] on input "20829" at bounding box center [333, 73] width 65 height 11
paste input "31"
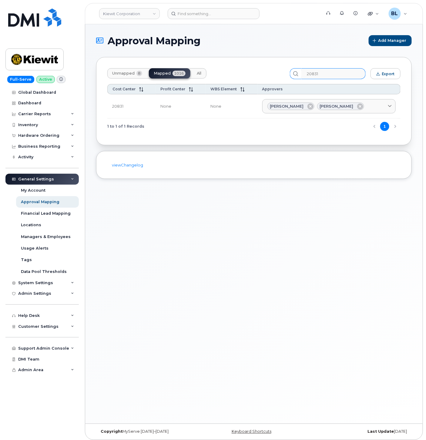
drag, startPoint x: 325, startPoint y: 65, endPoint x: 329, endPoint y: 77, distance: 12.0
click at [325, 65] on div "Unmapped 8 Mapped 1016 All 20831 Export Cost Center Profit Center WBS Element A…" at bounding box center [254, 101] width 316 height 88
click at [329, 77] on input "20831" at bounding box center [333, 73] width 65 height 11
paste input "55"
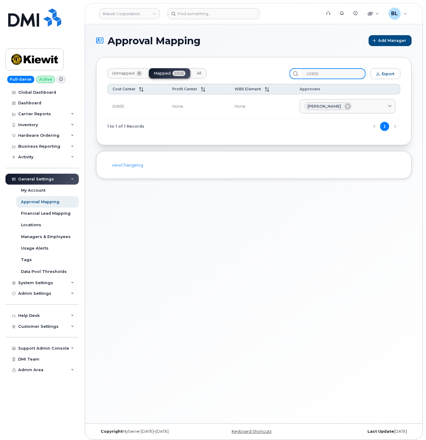
click at [331, 75] on input "20855" at bounding box center [333, 73] width 65 height 11
paste input "993"
click at [327, 76] on input "20993" at bounding box center [333, 73] width 65 height 11
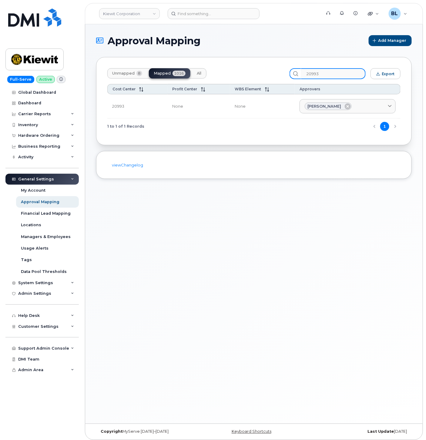
paste input "1515"
click at [342, 74] on input "21515" at bounding box center [333, 73] width 65 height 11
paste input "8"
click at [322, 72] on input "21518" at bounding box center [333, 73] width 65 height 11
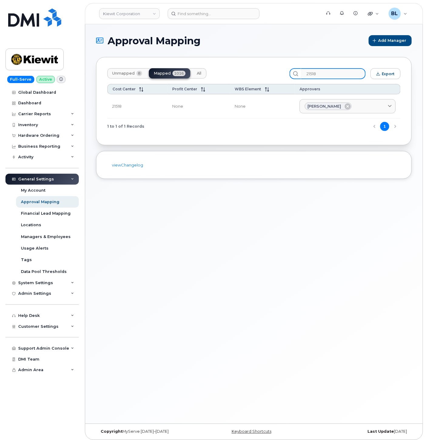
click at [322, 72] on input "21518" at bounding box center [333, 73] width 65 height 11
paste input "61"
click at [326, 76] on input "21561" at bounding box center [333, 73] width 65 height 11
paste input "4"
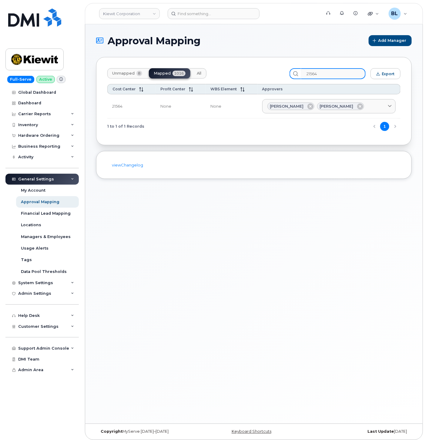
click at [339, 78] on input "21564" at bounding box center [333, 73] width 65 height 11
click at [340, 76] on input "21564" at bounding box center [333, 73] width 65 height 11
paste input "619"
click at [333, 78] on input "21619" at bounding box center [333, 73] width 65 height 11
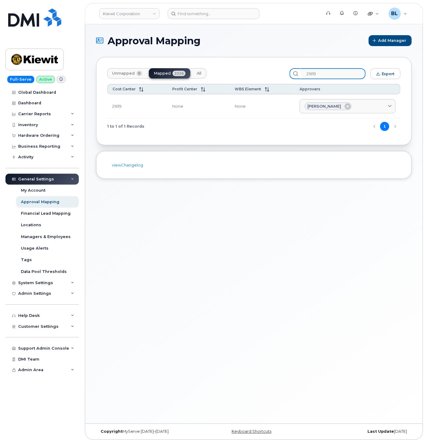
click at [333, 78] on input "21619" at bounding box center [333, 73] width 65 height 11
paste input "21"
click at [329, 73] on input "21621" at bounding box center [333, 73] width 65 height 11
paste input "712"
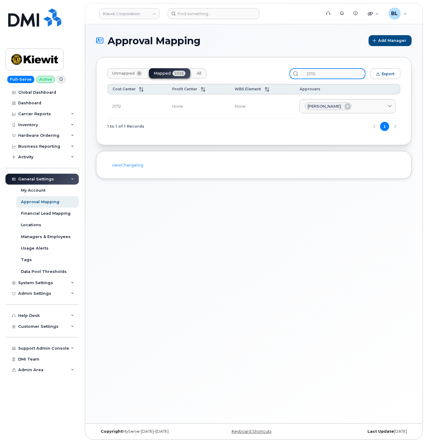
click at [325, 70] on input "21712" at bounding box center [333, 73] width 65 height 11
click at [325, 71] on input "21712" at bounding box center [333, 73] width 65 height 11
paste input "804"
click at [353, 78] on input "21804" at bounding box center [333, 73] width 65 height 11
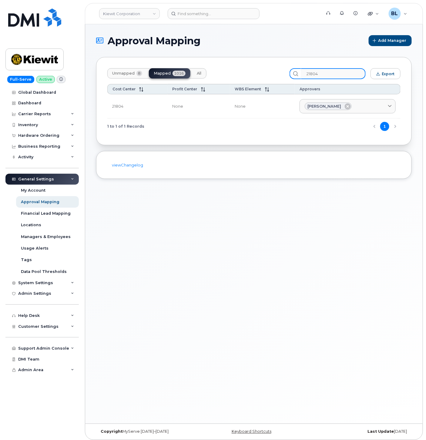
paste input "68"
click at [351, 75] on input "21868" at bounding box center [333, 73] width 65 height 11
paste input "926"
click at [331, 77] on input "21926" at bounding box center [333, 73] width 65 height 11
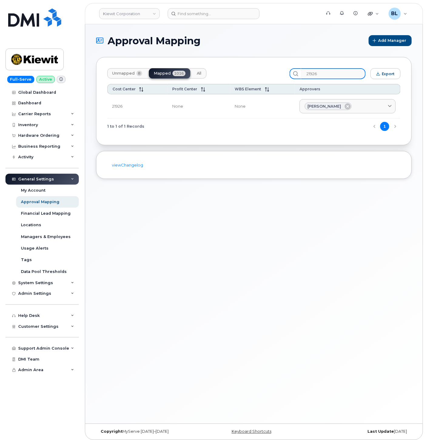
click at [331, 77] on input "21926" at bounding box center [333, 73] width 65 height 11
paste input "2190"
click at [337, 72] on input "22190" at bounding box center [333, 73] width 65 height 11
paste input "265"
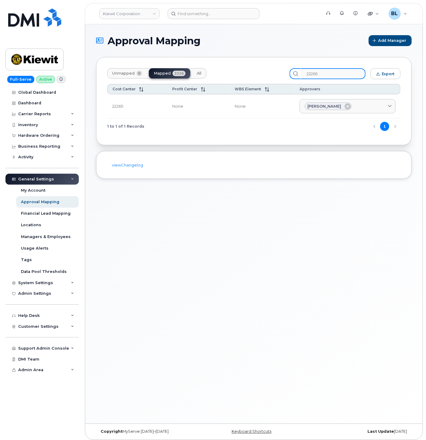
click at [326, 75] on input "22265" at bounding box center [333, 73] width 65 height 11
paste input "105778"
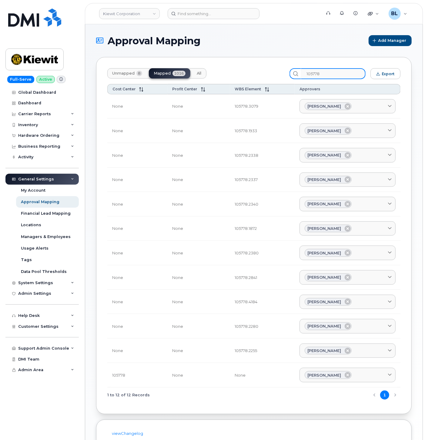
click at [340, 76] on input "105778" at bounding box center [333, 73] width 65 height 11
paste input "6040"
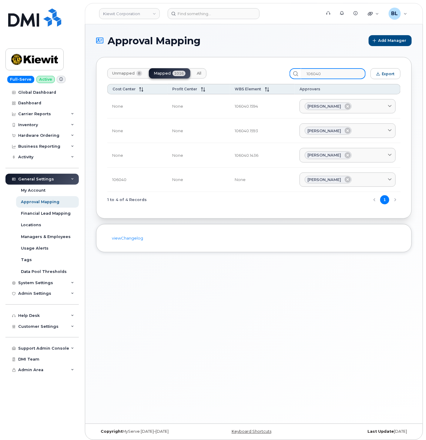
click at [340, 72] on input "106040" at bounding box center [333, 73] width 65 height 11
paste input "178"
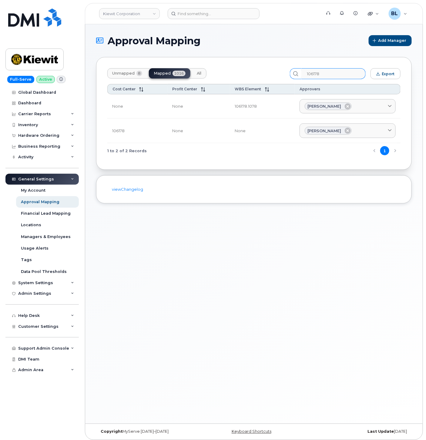
drag, startPoint x: 327, startPoint y: 59, endPoint x: 329, endPoint y: 70, distance: 11.2
click at [328, 60] on div "Unmapped 8 Mapped 1016 All 106178 Export Cost Center Profit Center WBS Element …" at bounding box center [254, 113] width 316 height 113
click at [330, 72] on input "106178" at bounding box center [333, 73] width 65 height 11
paste input "Aero"
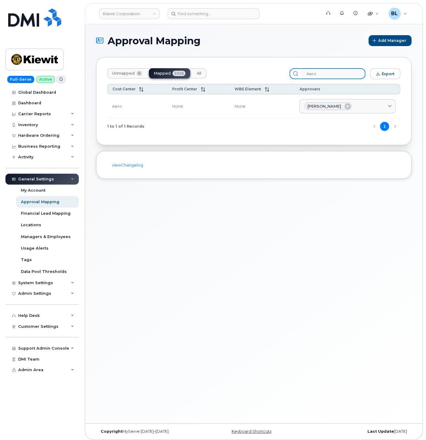
click at [340, 71] on input "Aero" at bounding box center [333, 73] width 65 height 11
paste input "Continental"
click at [333, 68] on input "Continental" at bounding box center [333, 73] width 65 height 11
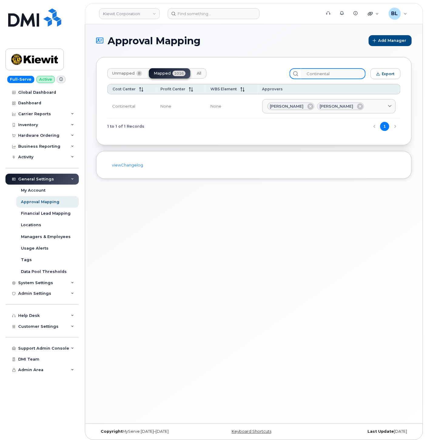
paste input "Jet Pipe"
type input "Jet Pipe"
